Goal: Task Accomplishment & Management: Manage account settings

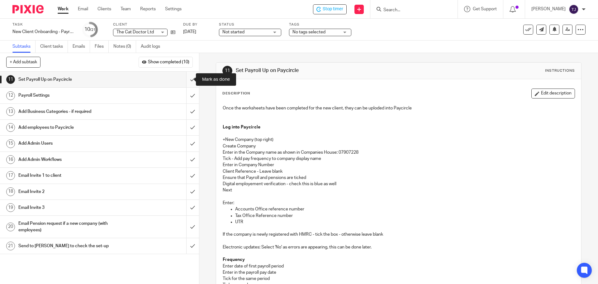
click at [185, 80] on input "submit" at bounding box center [99, 80] width 199 height 16
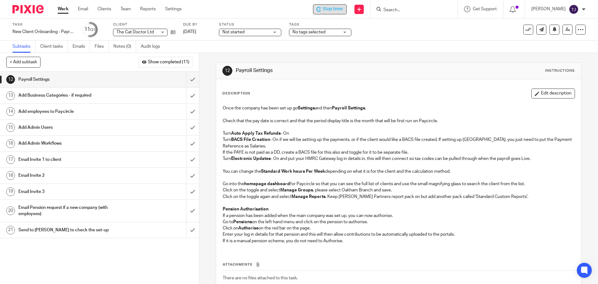
click at [341, 8] on span "Stop timer" at bounding box center [332, 9] width 21 height 7
click at [397, 10] on input "Search" at bounding box center [411, 10] width 56 height 6
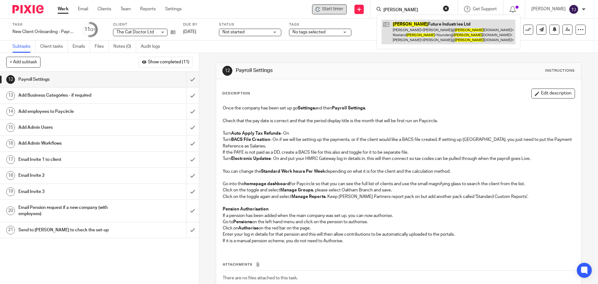
type input "decorte"
click at [419, 24] on link at bounding box center [448, 32] width 134 height 25
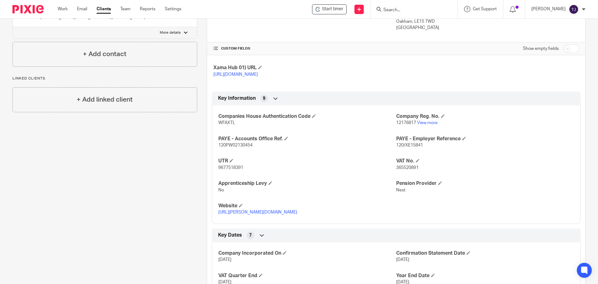
scroll to position [187, 0]
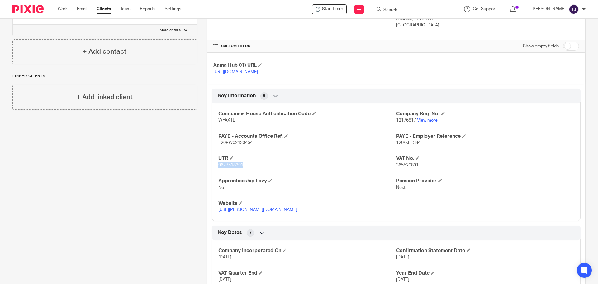
drag, startPoint x: 217, startPoint y: 169, endPoint x: 242, endPoint y: 170, distance: 25.2
click at [242, 168] on p "9677518391" at bounding box center [307, 165] width 178 height 6
copy span "9677518391"
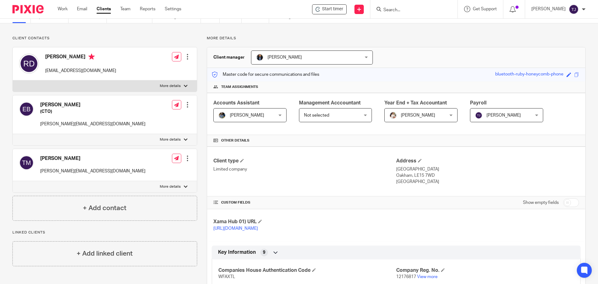
scroll to position [0, 0]
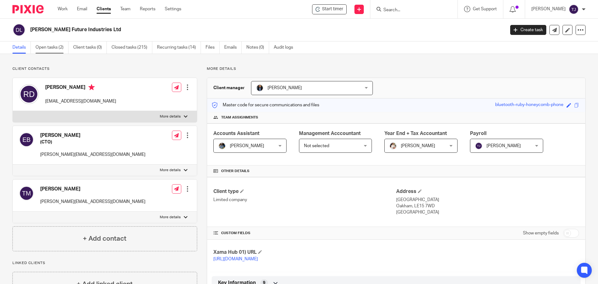
click at [60, 50] on link "Open tasks (2)" at bounding box center [51, 47] width 33 height 12
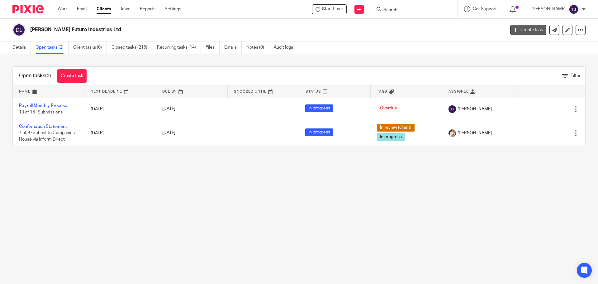
click at [523, 30] on link "Create task" at bounding box center [528, 30] width 36 height 10
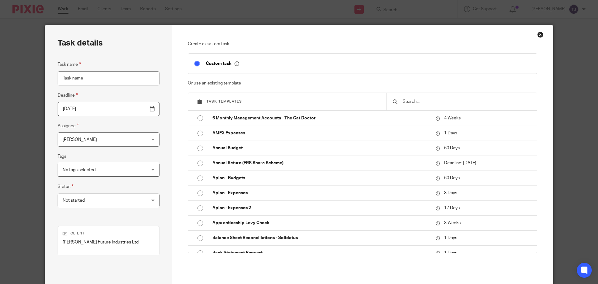
click at [440, 101] on input "text" at bounding box center [466, 101] width 129 height 7
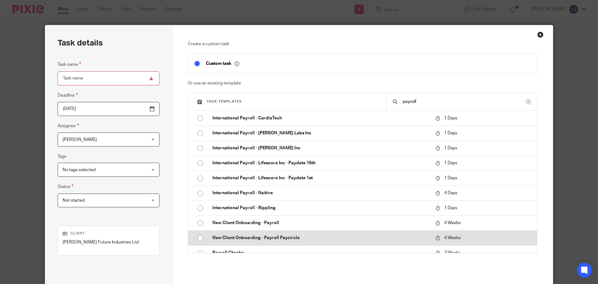
type input "payroll"
click at [198, 238] on input "radio" at bounding box center [200, 238] width 12 height 12
type input "[DATE]"
type input "New Client Onboarding - Payroll Paycircle"
checkbox input "false"
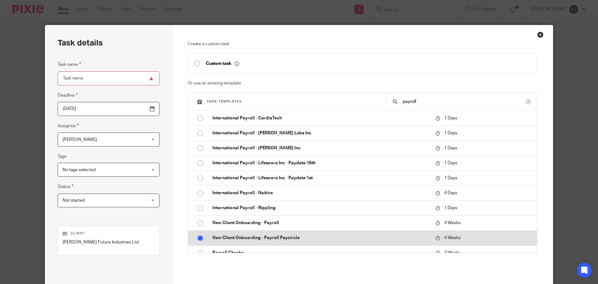
radio input "false"
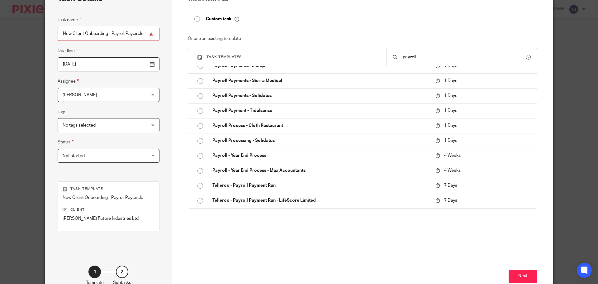
scroll to position [84, 0]
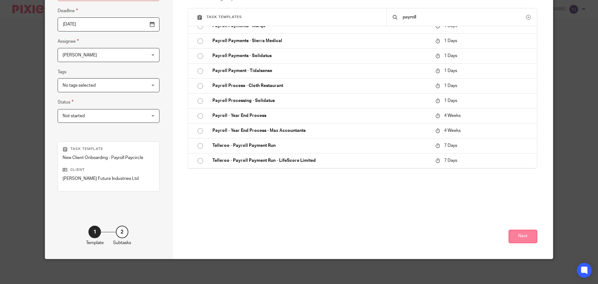
click at [522, 237] on button "Next" at bounding box center [522, 235] width 29 height 13
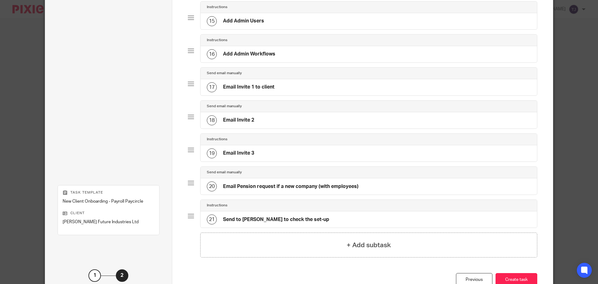
scroll to position [561, 0]
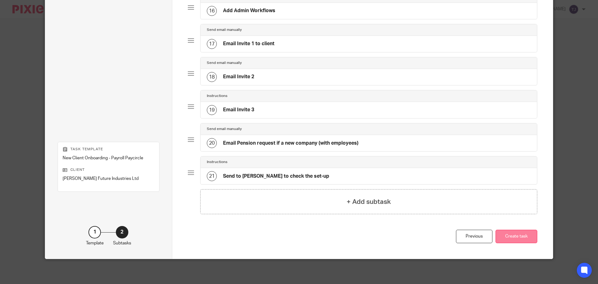
click at [506, 230] on button "Create task" at bounding box center [516, 235] width 42 height 13
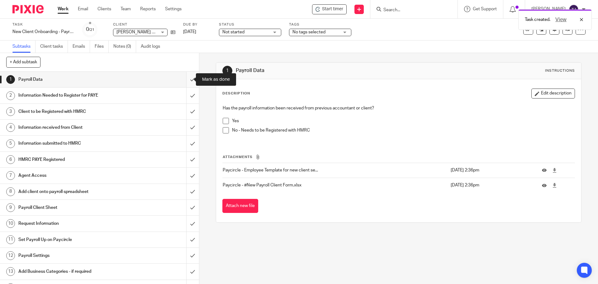
click at [185, 81] on input "submit" at bounding box center [99, 80] width 199 height 16
drag, startPoint x: 184, startPoint y: 96, endPoint x: 182, endPoint y: 102, distance: 6.2
click at [184, 97] on input "submit" at bounding box center [99, 95] width 199 height 16
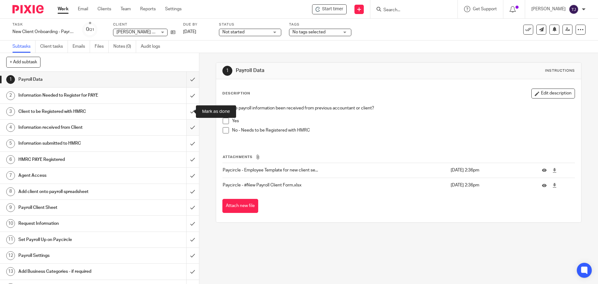
drag, startPoint x: 184, startPoint y: 113, endPoint x: 182, endPoint y: 120, distance: 7.0
click at [184, 113] on input "submit" at bounding box center [99, 112] width 199 height 16
drag, startPoint x: 184, startPoint y: 128, endPoint x: 184, endPoint y: 144, distance: 16.5
click at [184, 129] on input "submit" at bounding box center [99, 128] width 199 height 16
click at [184, 145] on input "submit" at bounding box center [99, 143] width 199 height 16
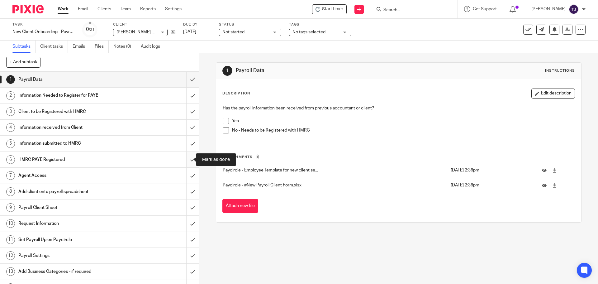
click at [186, 158] on input "submit" at bounding box center [99, 160] width 199 height 16
drag, startPoint x: 186, startPoint y: 177, endPoint x: 186, endPoint y: 181, distance: 4.7
click at [186, 178] on input "submit" at bounding box center [99, 175] width 199 height 16
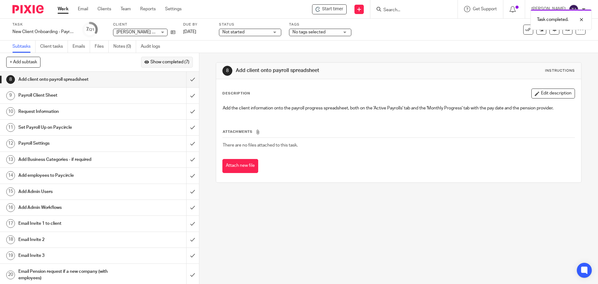
click at [170, 61] on span "Show completed (7)" at bounding box center [169, 62] width 39 height 5
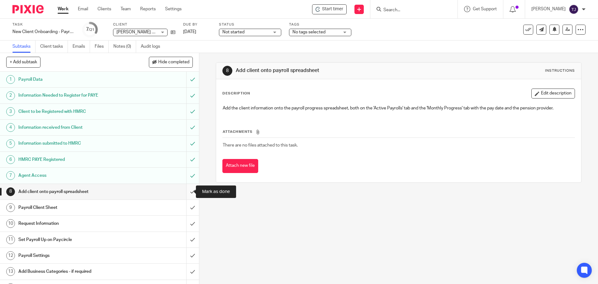
click at [185, 193] on input "submit" at bounding box center [99, 192] width 199 height 16
click at [185, 207] on input "submit" at bounding box center [99, 208] width 199 height 16
click at [186, 224] on input "submit" at bounding box center [99, 223] width 199 height 16
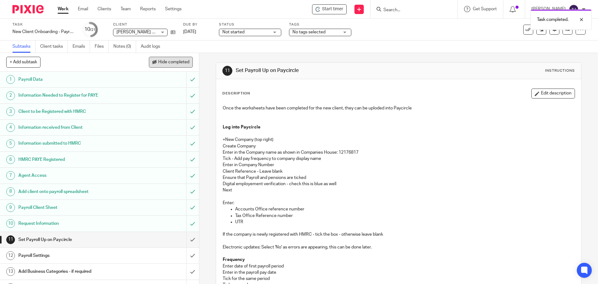
click at [173, 62] on span "Hide completed" at bounding box center [173, 62] width 31 height 5
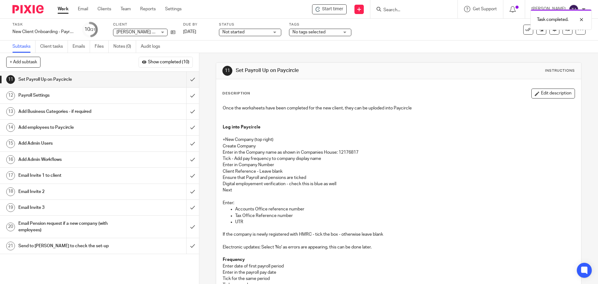
click at [345, 10] on div "Task completed." at bounding box center [445, 18] width 293 height 24
click at [344, 10] on div "Task completed." at bounding box center [445, 18] width 293 height 24
click at [336, 11] on span "Start timer" at bounding box center [332, 9] width 21 height 7
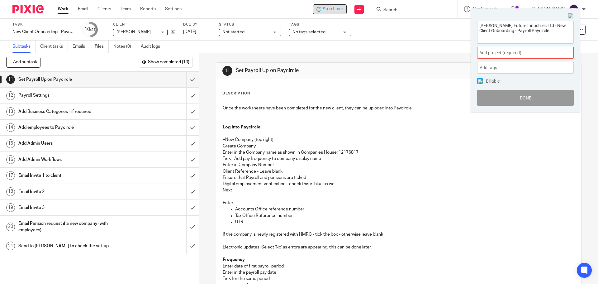
click at [485, 55] on span "Add project (required) :" at bounding box center [518, 52] width 78 height 7
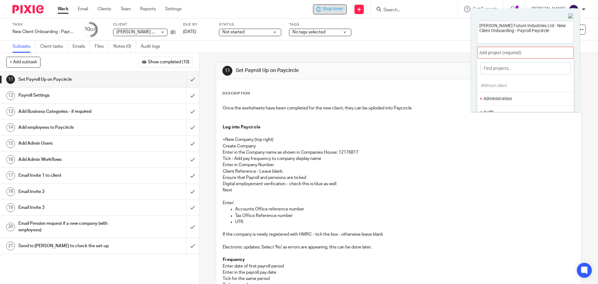
click at [497, 99] on li "Administration" at bounding box center [523, 98] width 81 height 7
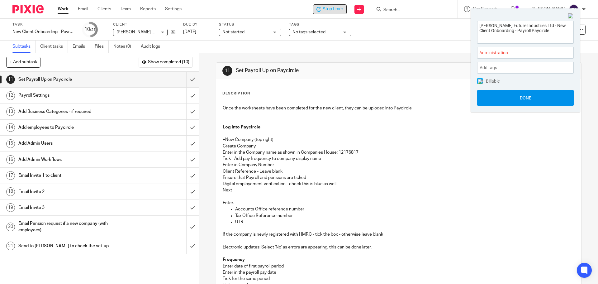
drag, startPoint x: 500, startPoint y: 97, endPoint x: 513, endPoint y: 97, distance: 12.4
click at [501, 97] on button "Done" at bounding box center [525, 98] width 96 height 16
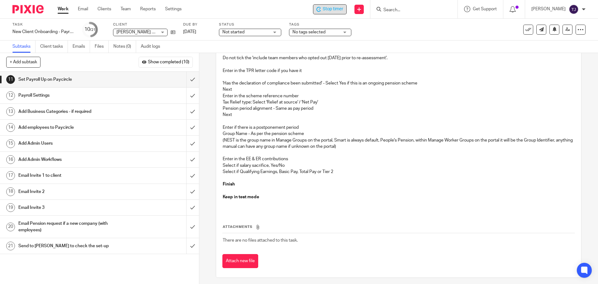
scroll to position [388, 0]
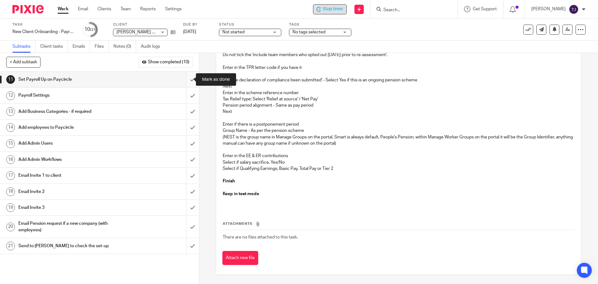
click at [186, 80] on input "submit" at bounding box center [99, 80] width 199 height 16
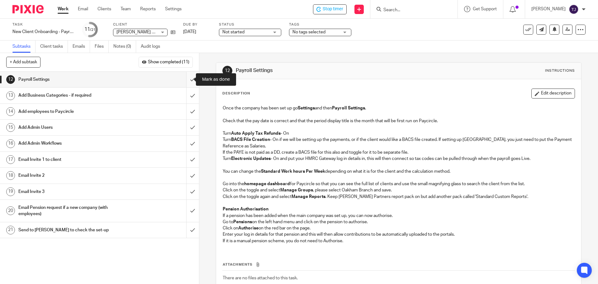
click at [188, 78] on input "submit" at bounding box center [99, 80] width 199 height 16
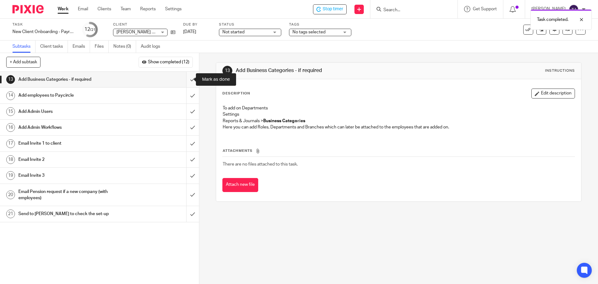
click at [186, 80] on input "submit" at bounding box center [99, 80] width 199 height 16
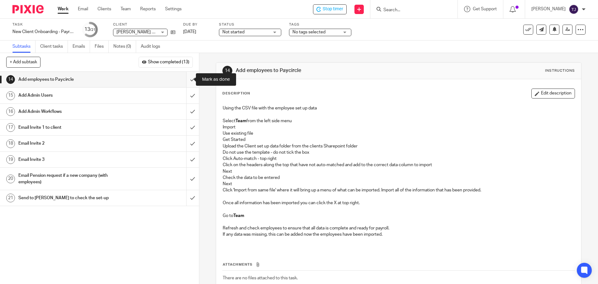
click at [186, 78] on input "submit" at bounding box center [99, 80] width 199 height 16
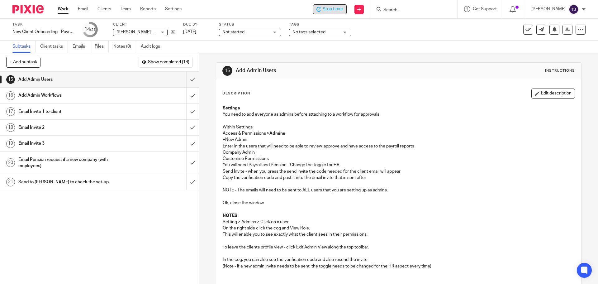
click at [341, 7] on span "Stop timer" at bounding box center [332, 9] width 21 height 7
click at [422, 97] on div "Description Edit description" at bounding box center [398, 93] width 352 height 10
click at [413, 94] on div "Description Edit description" at bounding box center [398, 93] width 352 height 10
click at [217, 42] on div "Subtasks Client tasks Emails Files Notes (0) Audit logs" at bounding box center [299, 46] width 598 height 12
